Goal: Information Seeking & Learning: Learn about a topic

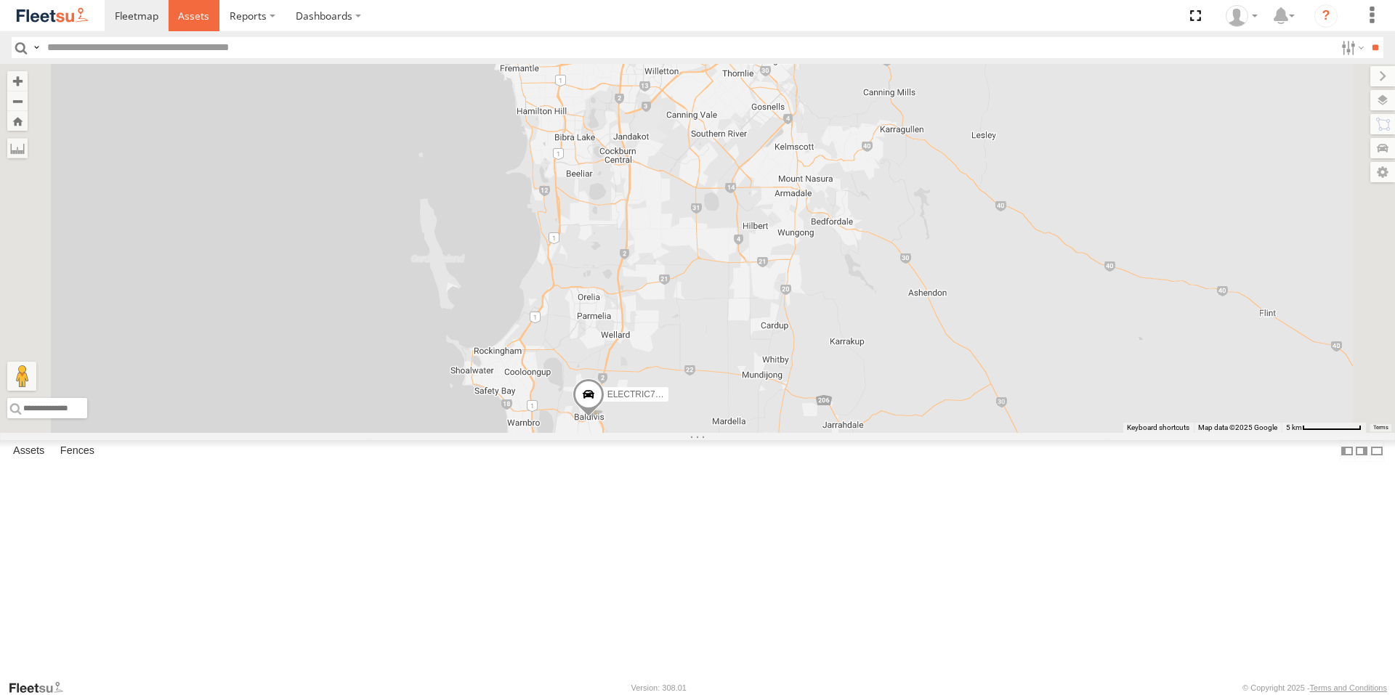
click at [203, 13] on span at bounding box center [193, 16] width 31 height 14
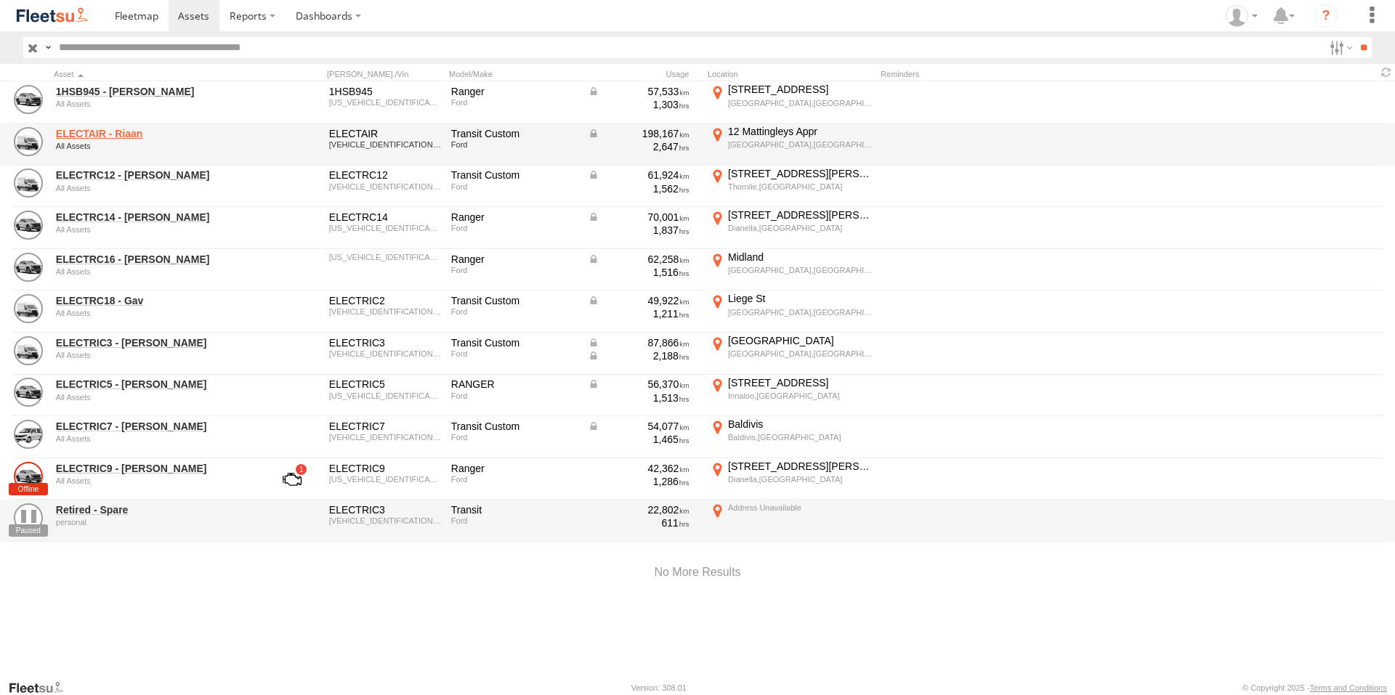
click at [106, 130] on link "ELECTAIR - Riaan" at bounding box center [155, 133] width 199 height 13
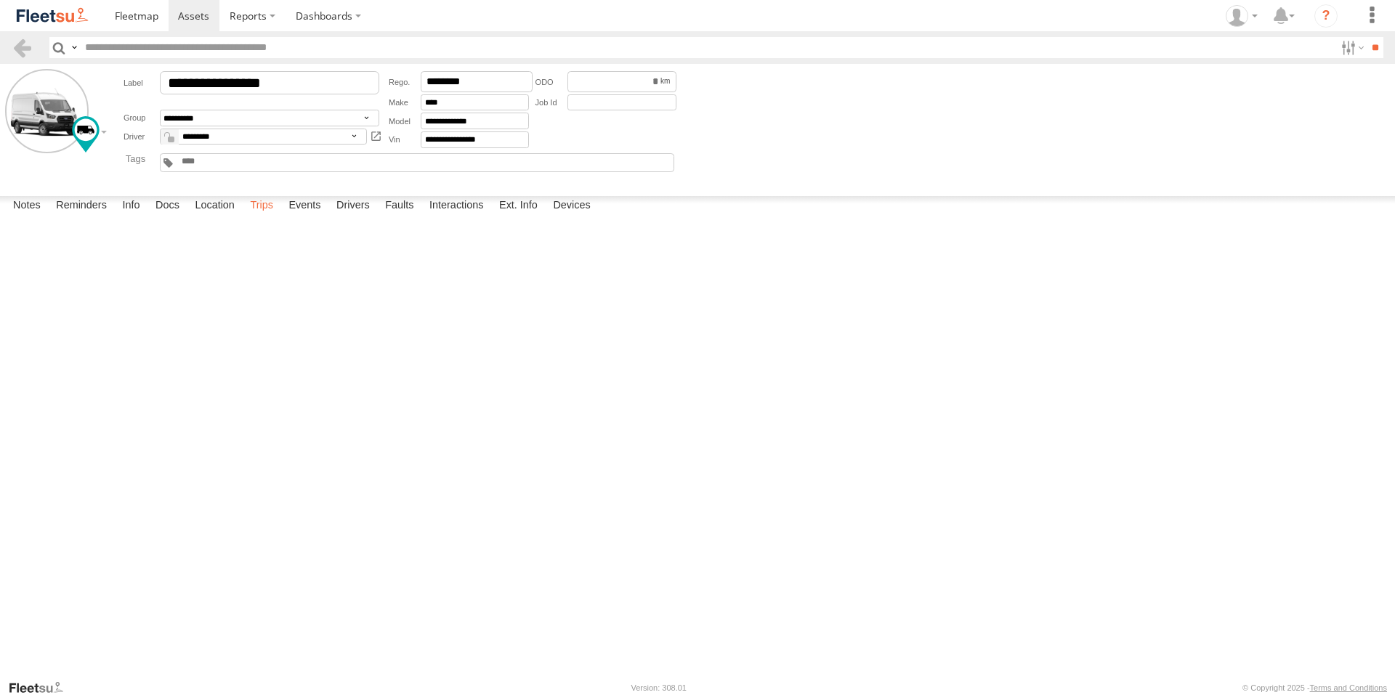
click at [268, 217] on label "Trips" at bounding box center [262, 206] width 38 height 20
click at [262, 217] on label "Trips" at bounding box center [262, 206] width 38 height 20
click at [183, 14] on span at bounding box center [193, 16] width 31 height 14
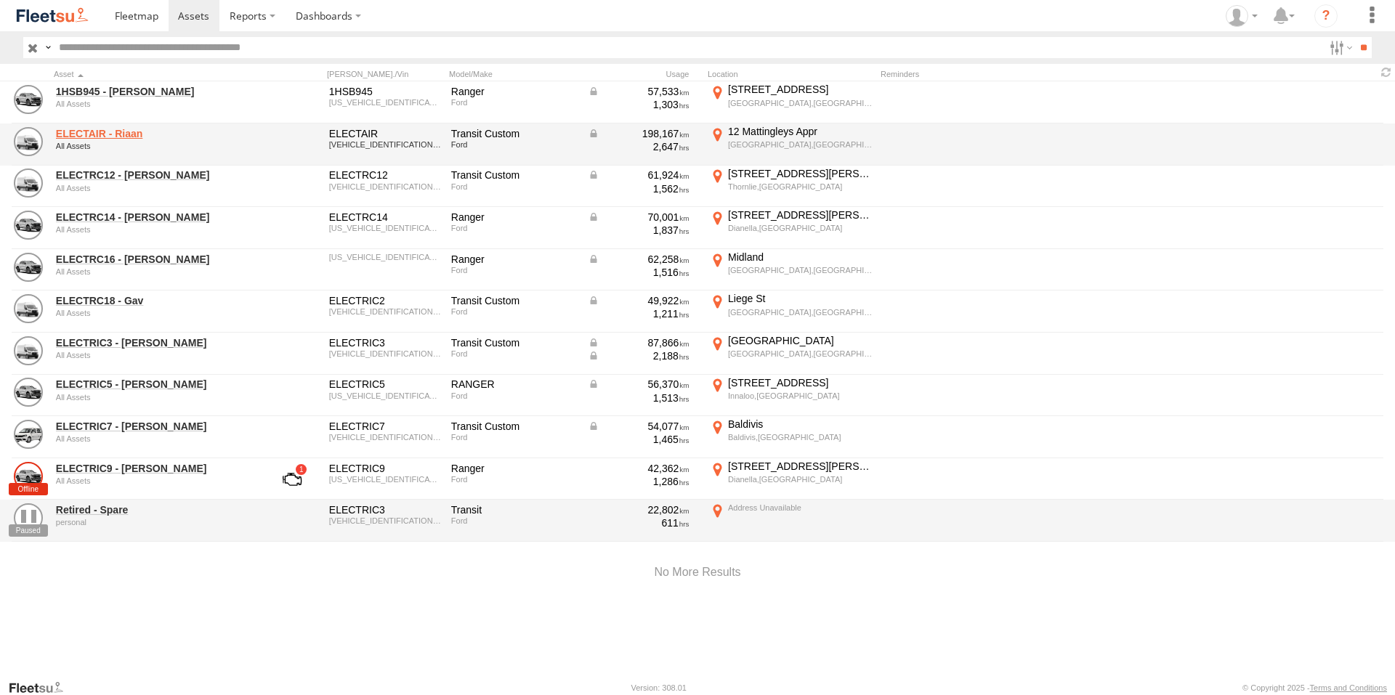
click at [124, 128] on link "ELECTAIR - Riaan" at bounding box center [155, 133] width 199 height 13
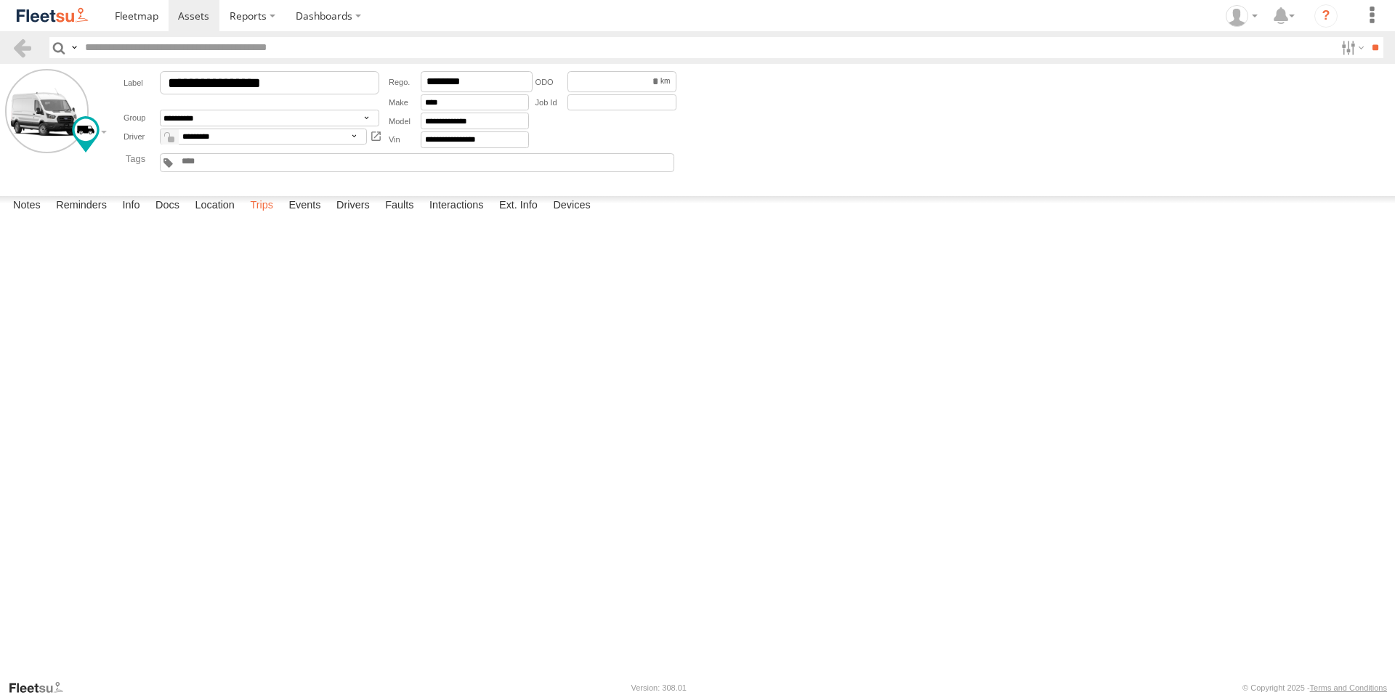
click at [261, 217] on label "Trips" at bounding box center [262, 206] width 38 height 20
click at [198, 15] on span at bounding box center [193, 16] width 31 height 14
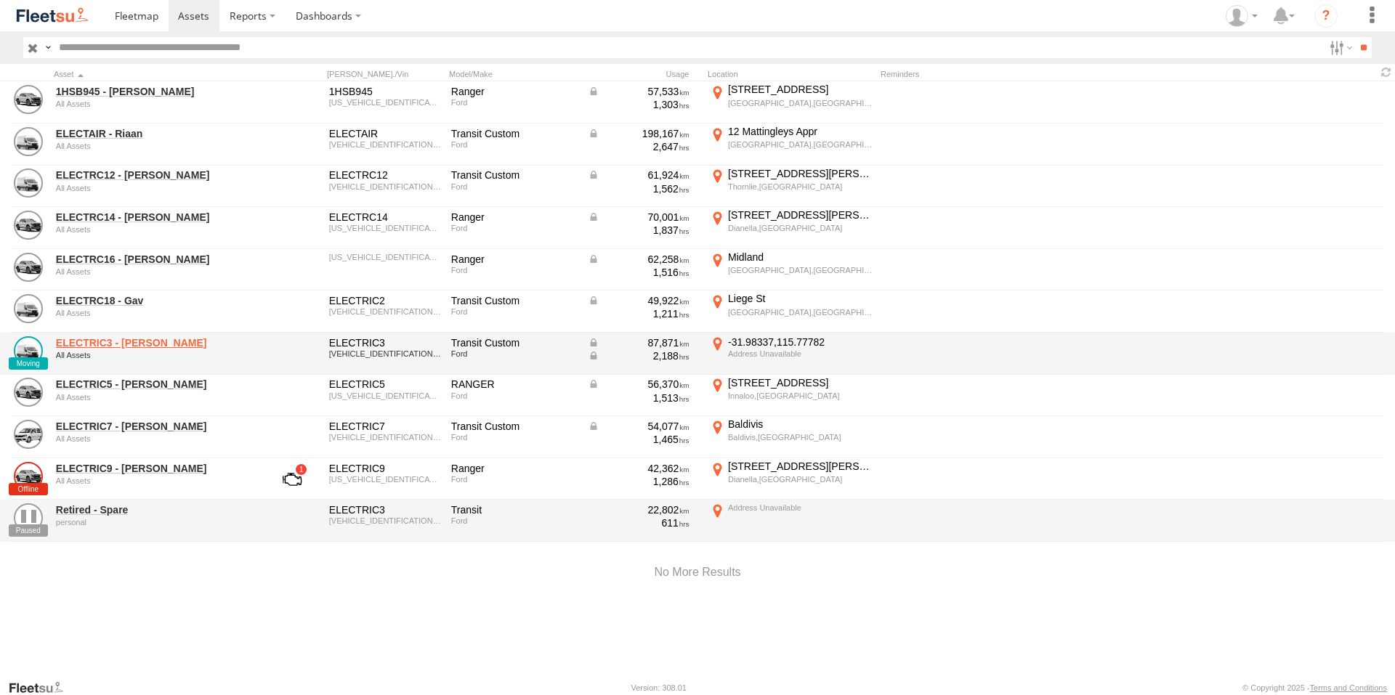
click at [119, 342] on link "ELECTRIC3 - [PERSON_NAME]" at bounding box center [155, 342] width 199 height 13
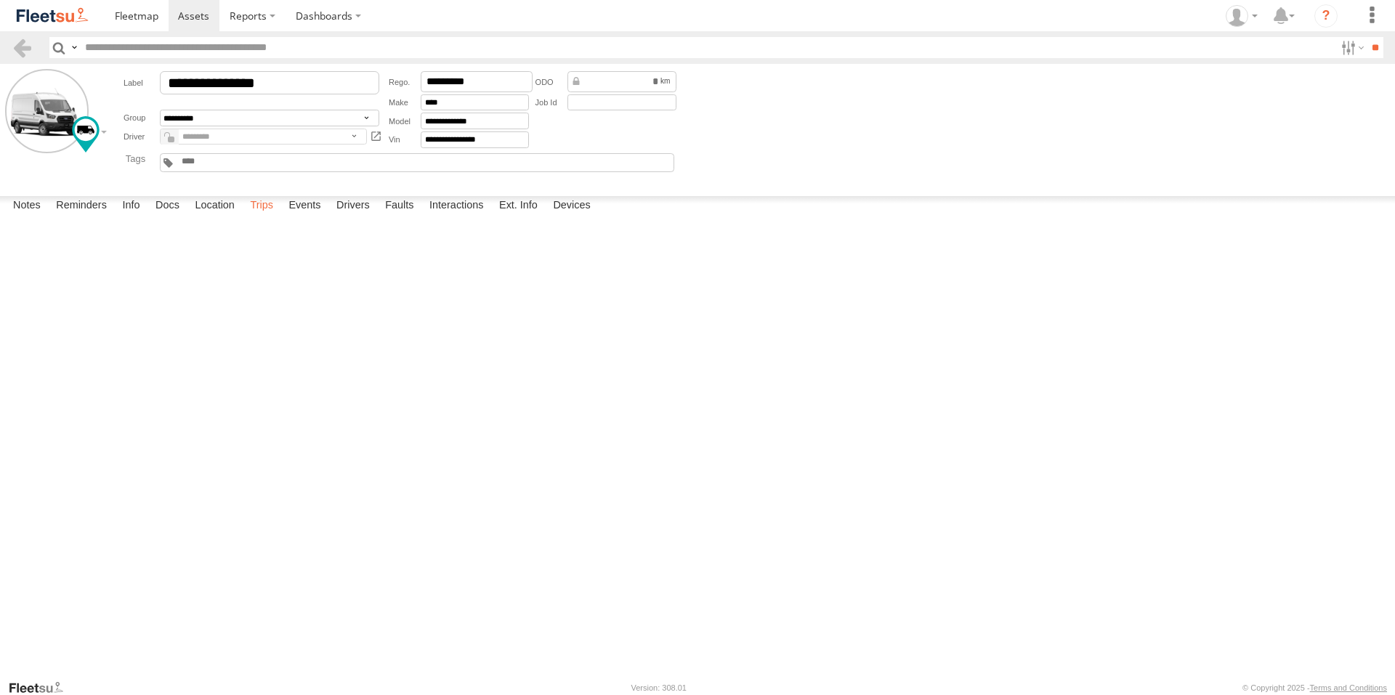
click at [262, 217] on label "Trips" at bounding box center [262, 206] width 38 height 20
click at [196, 12] on span at bounding box center [193, 16] width 31 height 14
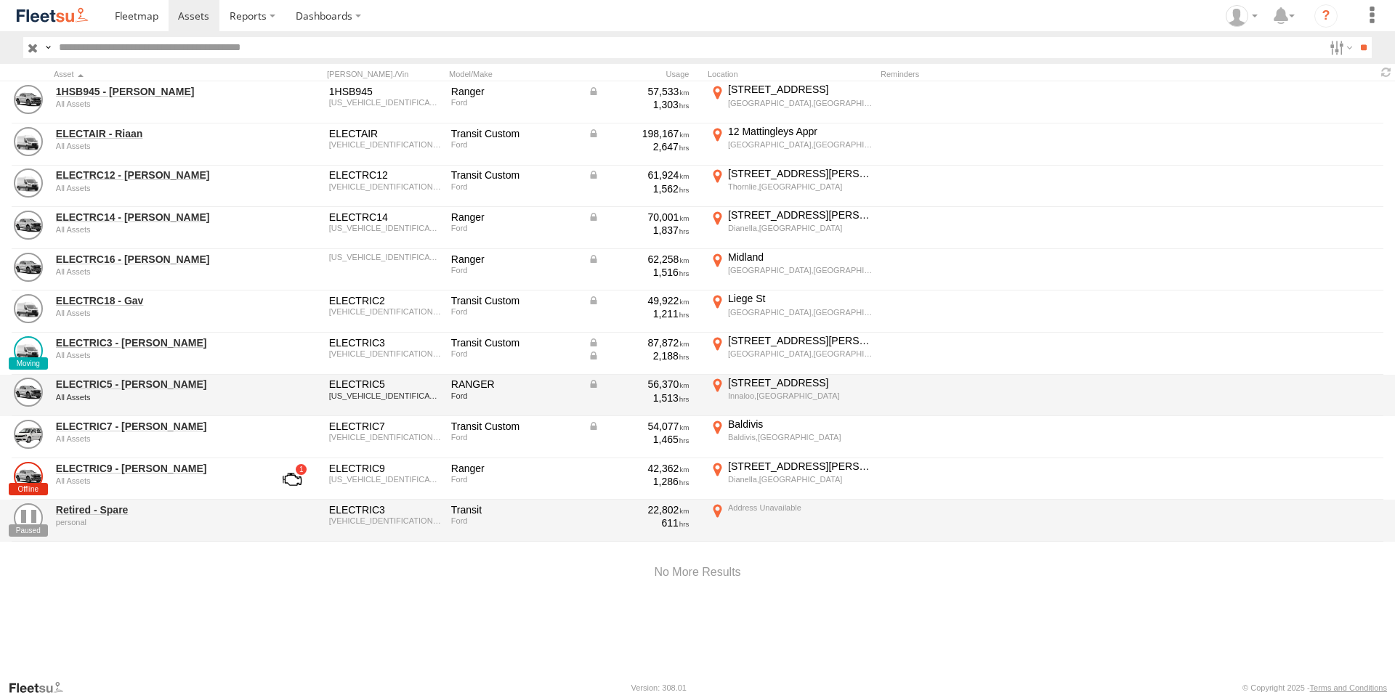
click at [120, 392] on div "ELECTRIC5 - George All Assets" at bounding box center [155, 395] width 203 height 39
click at [121, 387] on link "ELECTRIC5 - George" at bounding box center [155, 384] width 199 height 13
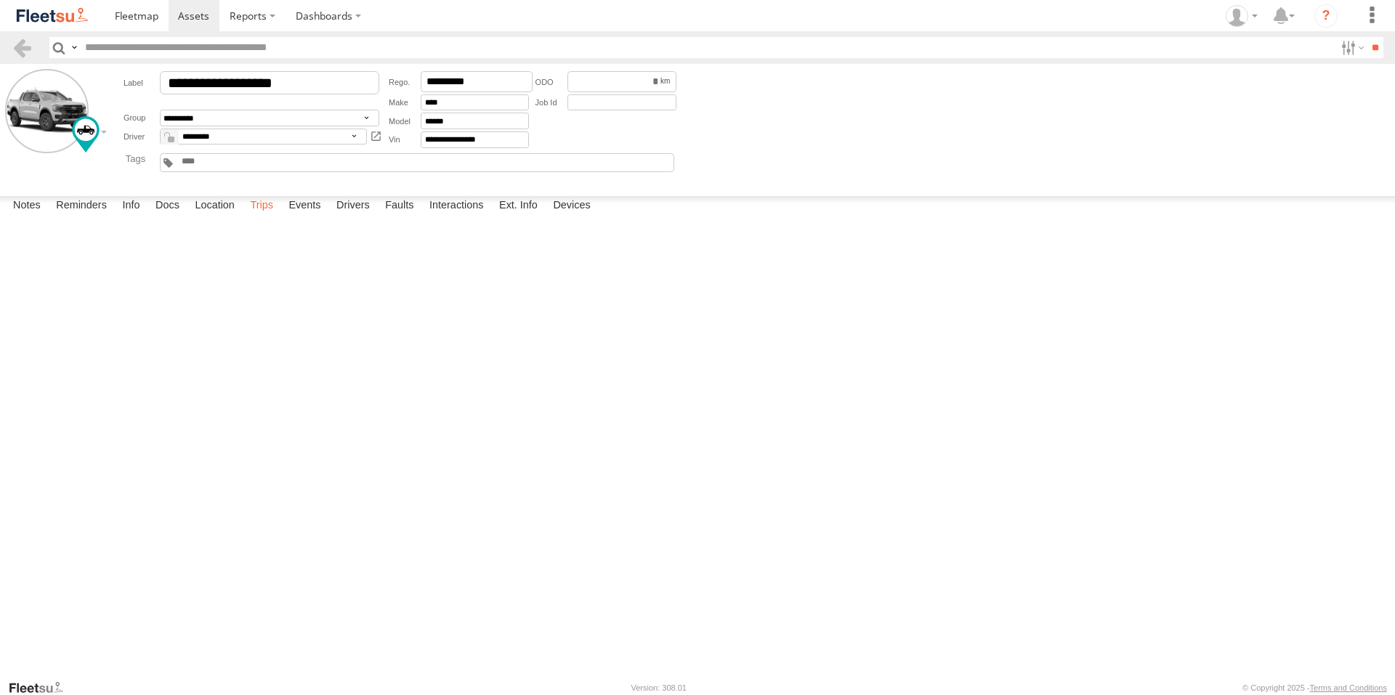
click at [255, 217] on label "Trips" at bounding box center [262, 206] width 38 height 20
click at [195, 13] on span at bounding box center [193, 16] width 31 height 14
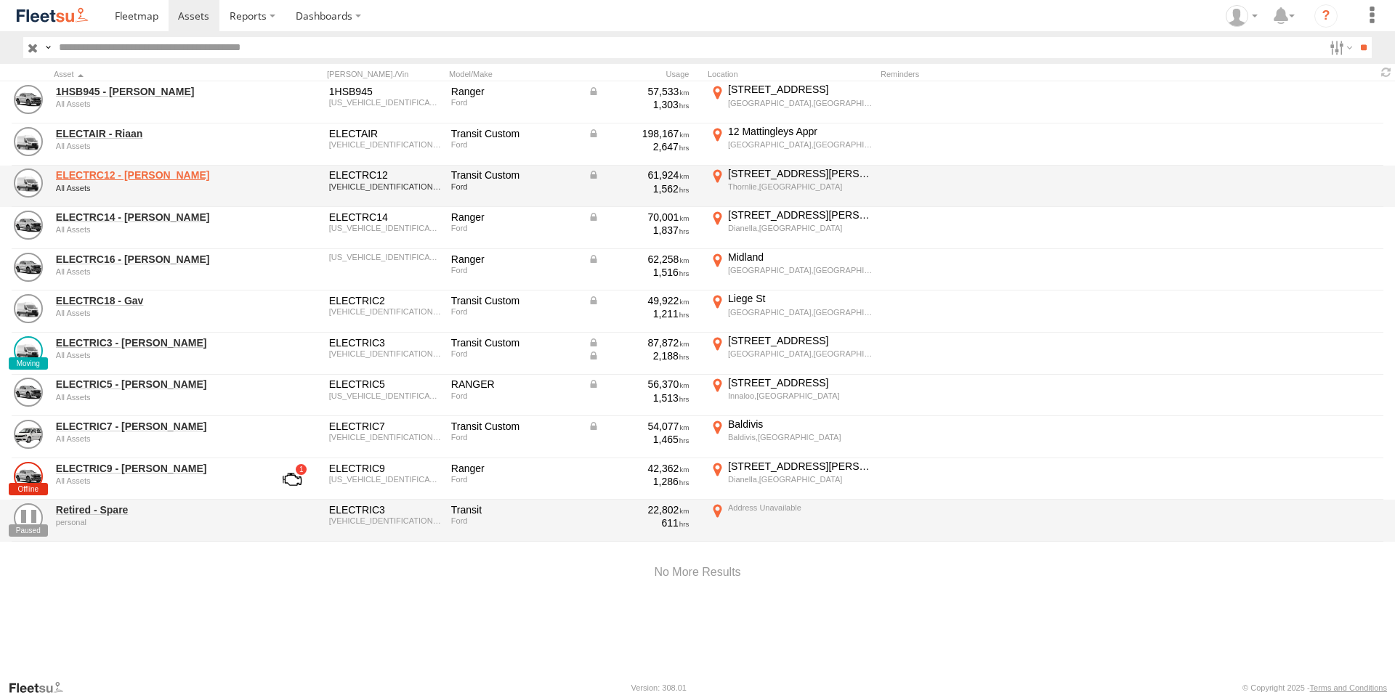
click at [129, 170] on link "ELECTRC12 - [PERSON_NAME]" at bounding box center [155, 175] width 199 height 13
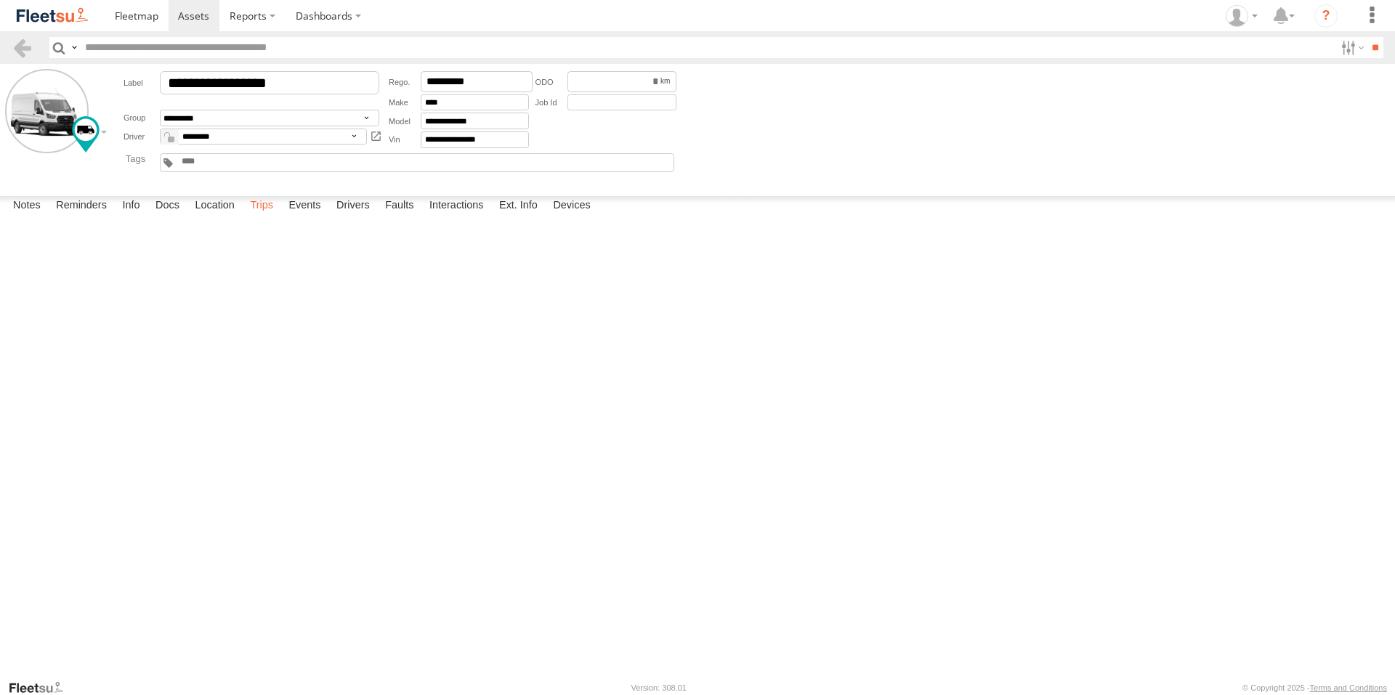
click at [269, 217] on label "Trips" at bounding box center [262, 206] width 38 height 20
